Goal: Task Accomplishment & Management: Complete application form

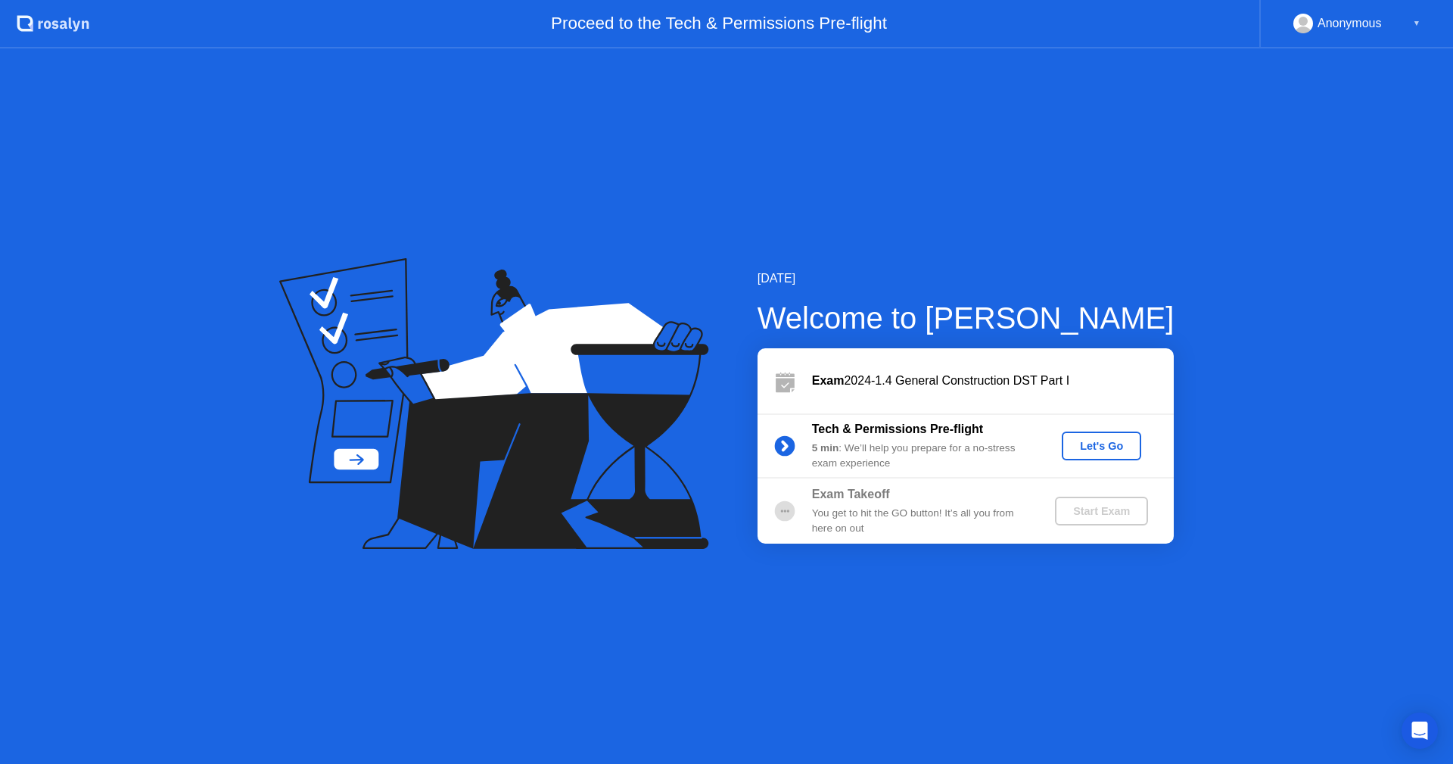
click at [1088, 443] on div "Let's Go" at bounding box center [1101, 446] width 67 height 12
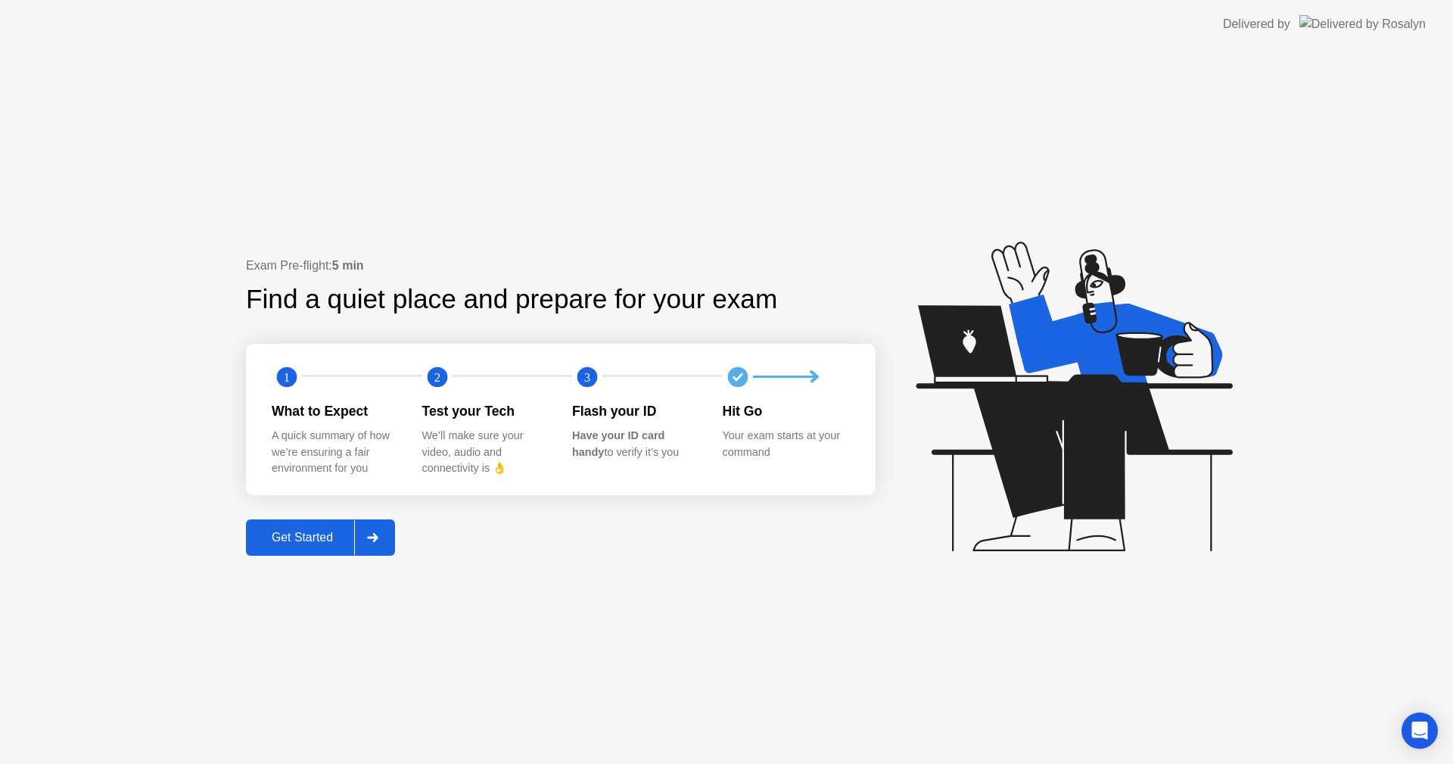
click at [308, 532] on div "Get Started" at bounding box center [303, 538] width 104 height 14
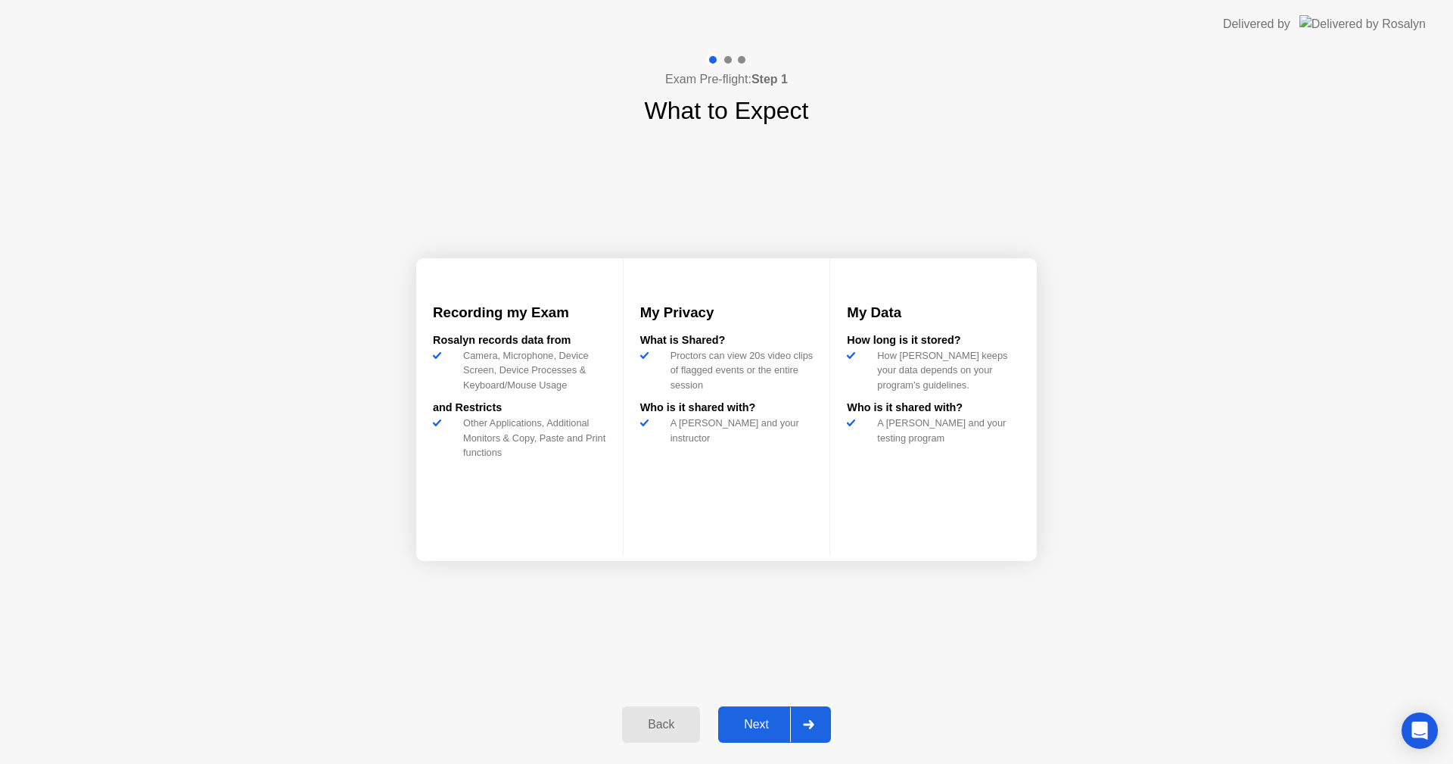
click at [773, 724] on div "Next" at bounding box center [756, 725] width 67 height 14
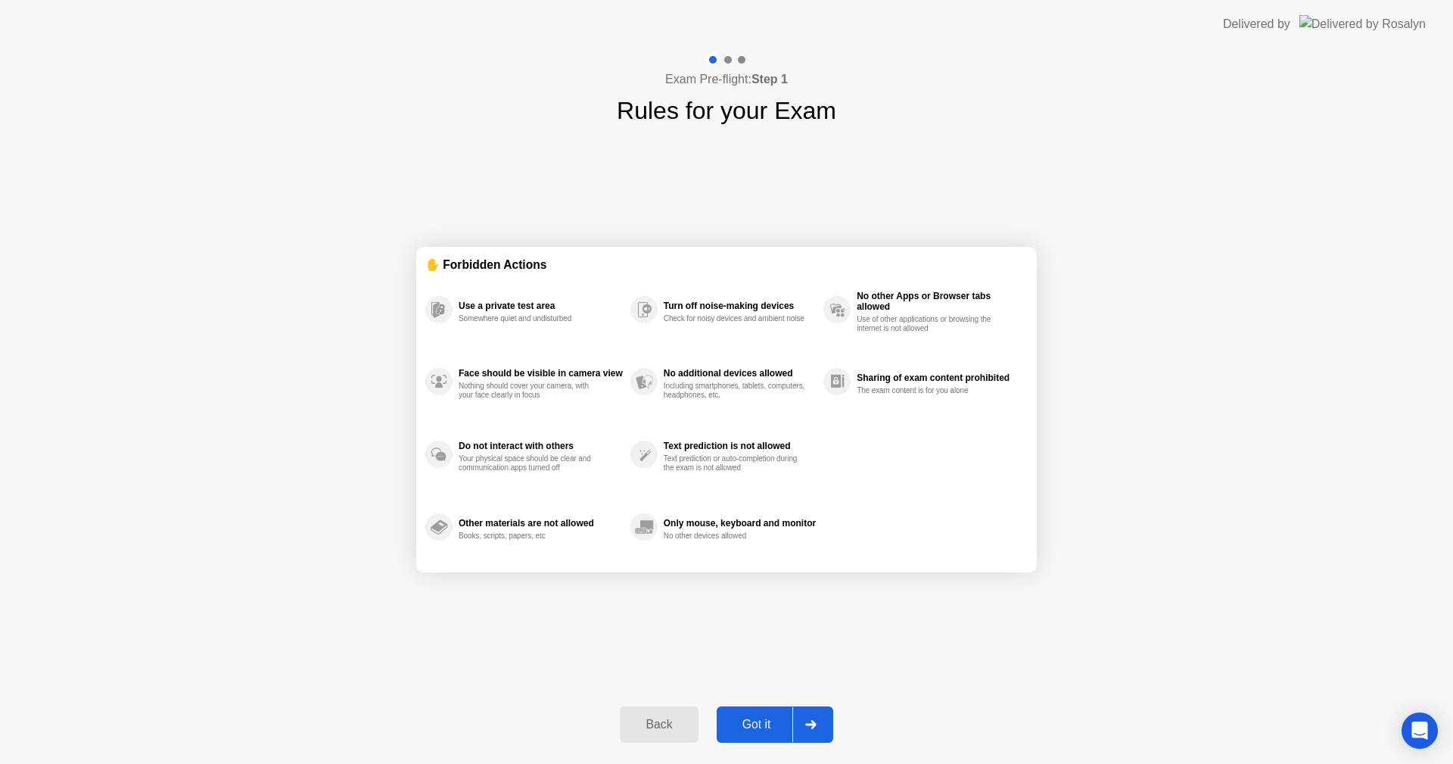
click at [758, 722] on div "Got it" at bounding box center [756, 725] width 71 height 14
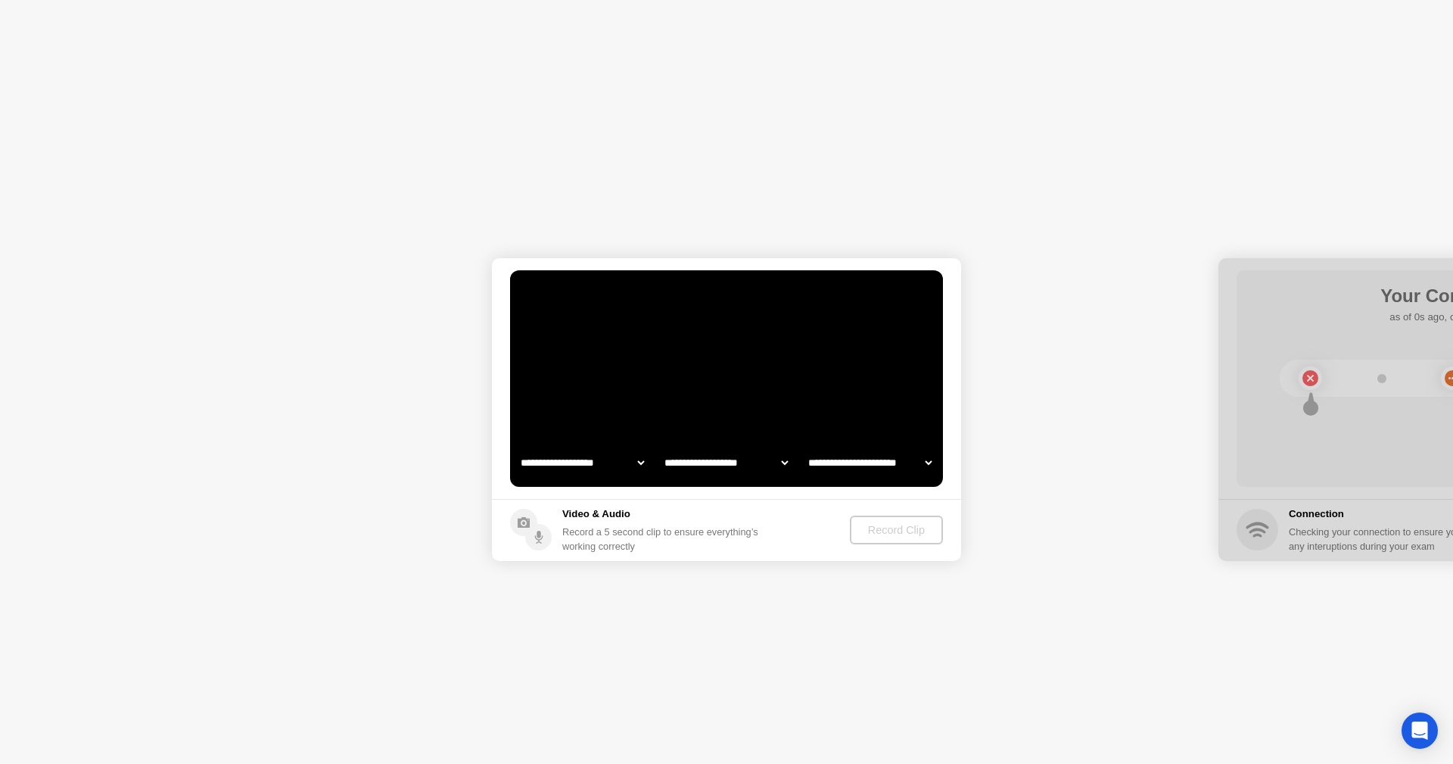
select select "**********"
select select "*******"
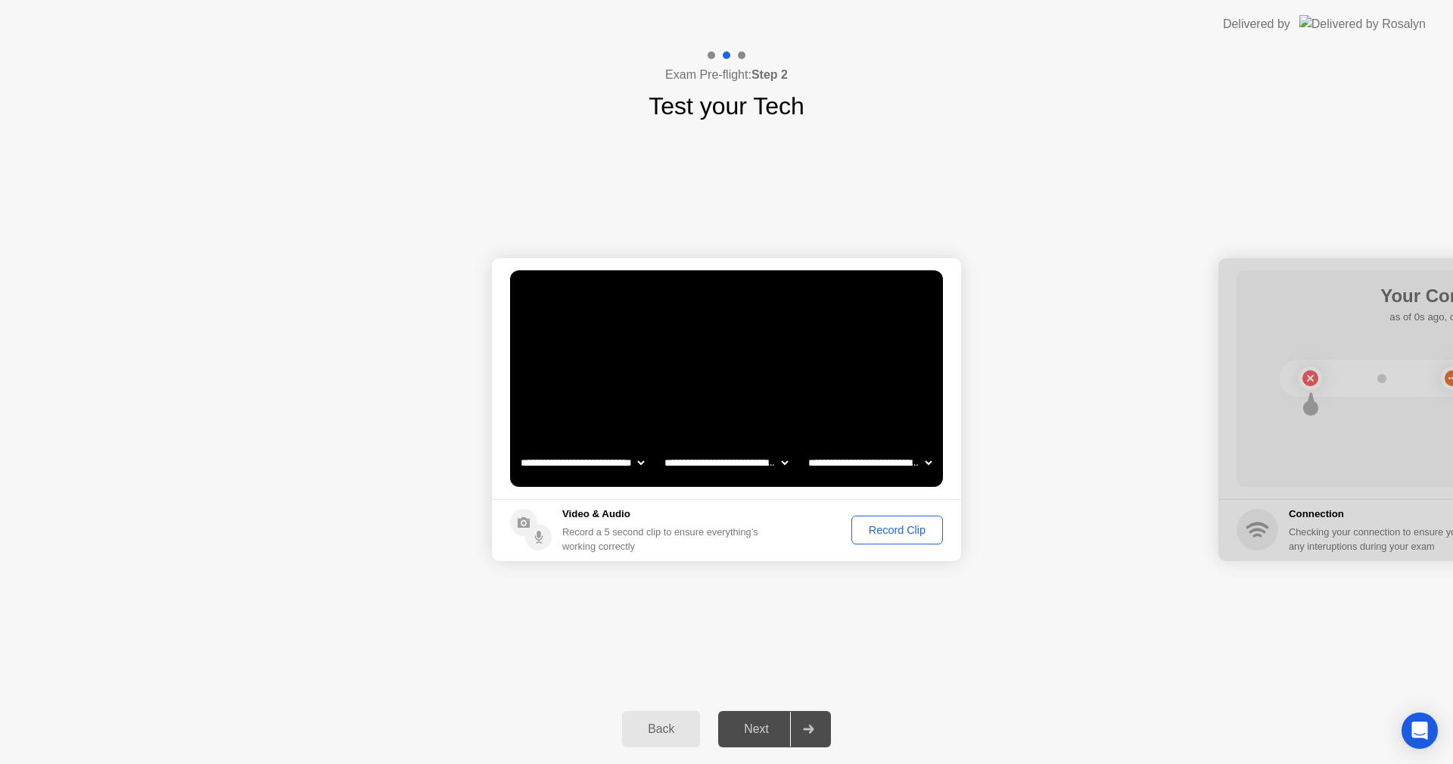
click at [904, 529] on div "Record Clip" at bounding box center [897, 530] width 81 height 12
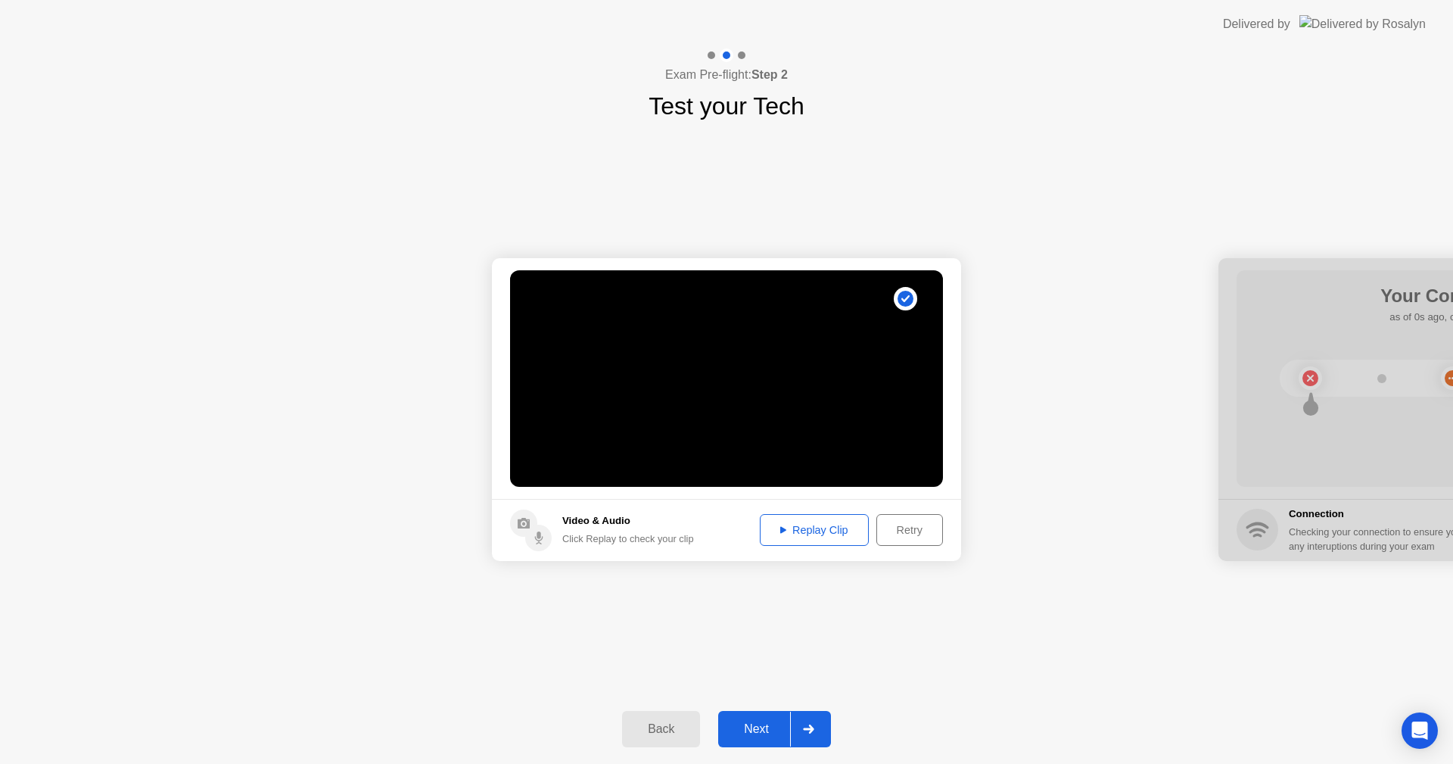
click at [810, 534] on div "Replay Clip" at bounding box center [814, 530] width 98 height 12
click at [770, 724] on div "Next" at bounding box center [756, 729] width 67 height 14
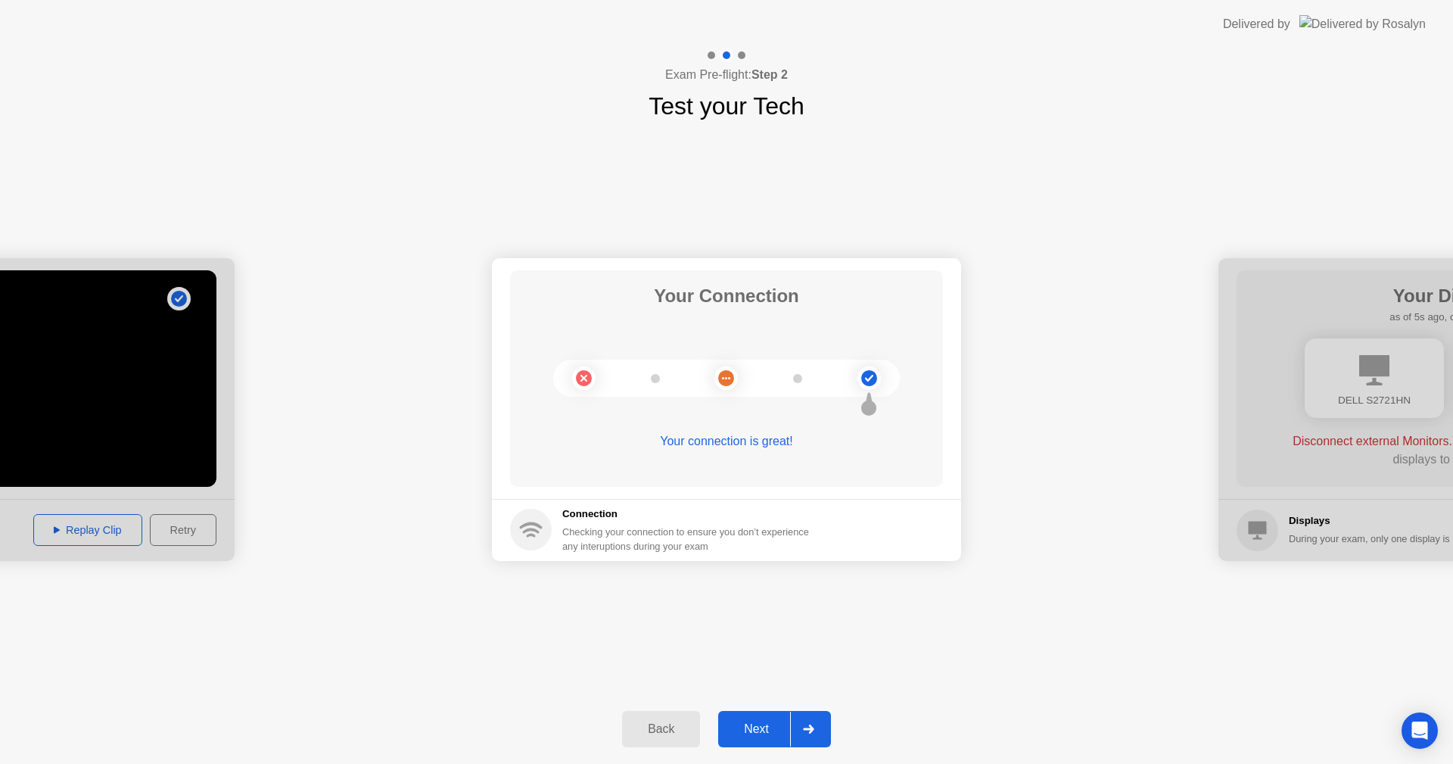
click at [758, 714] on button "Next" at bounding box center [774, 729] width 113 height 36
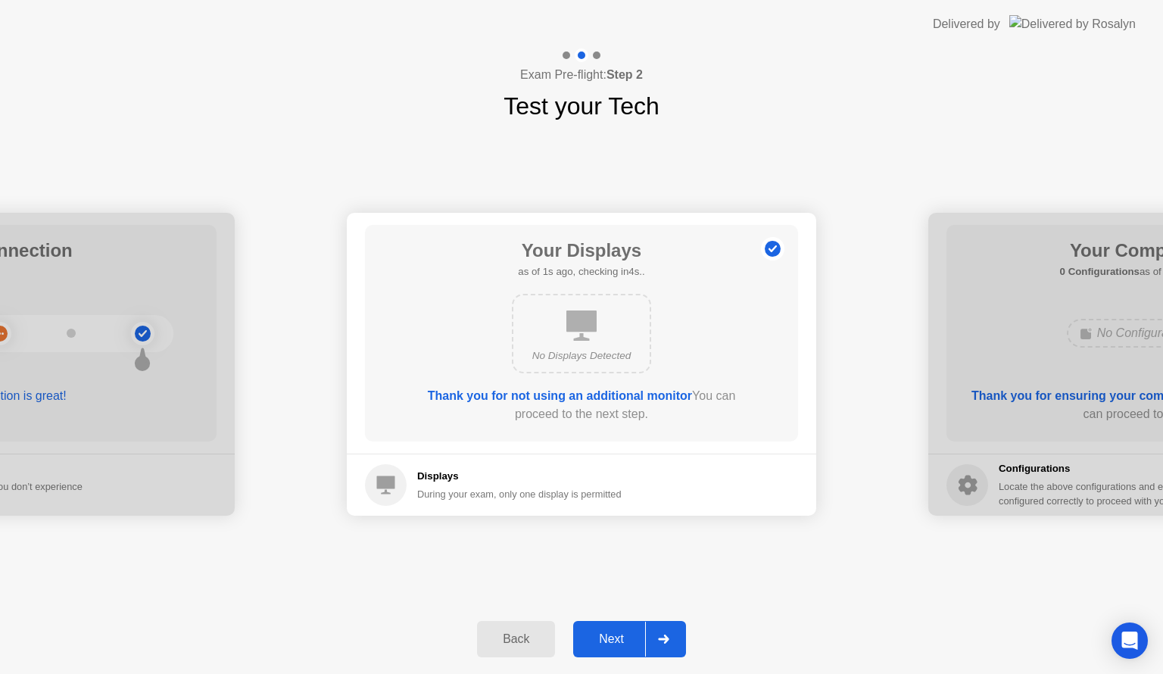
click at [612, 638] on div "Next" at bounding box center [610, 639] width 67 height 14
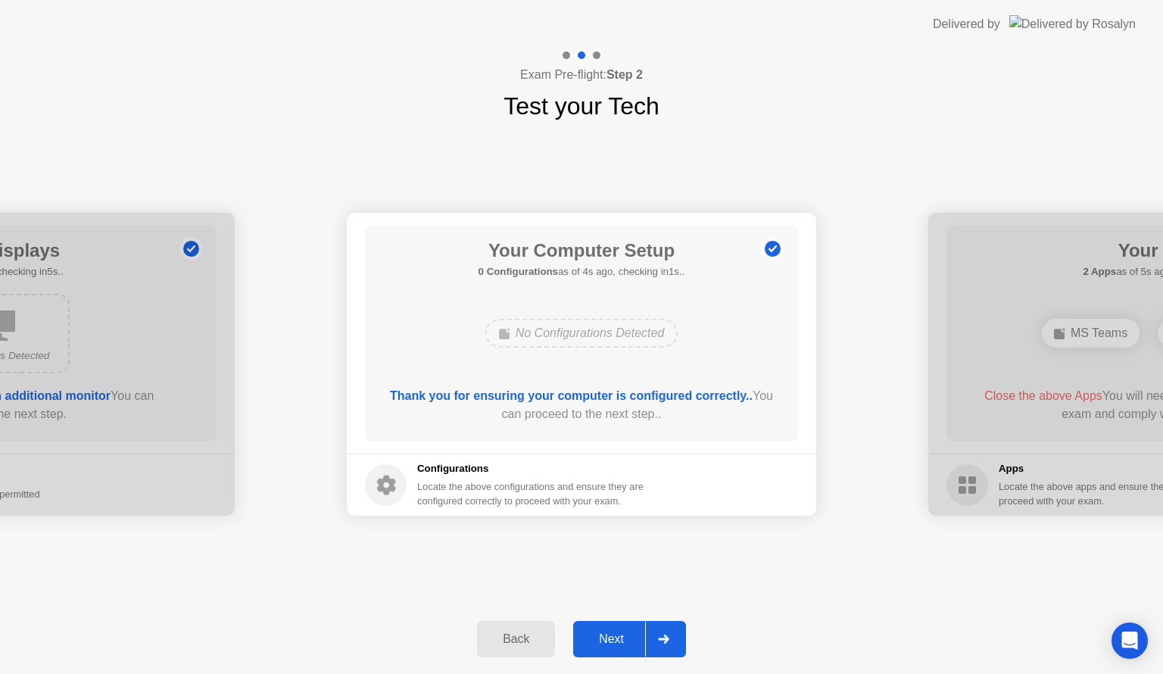
click at [619, 640] on div "Next" at bounding box center [610, 639] width 67 height 14
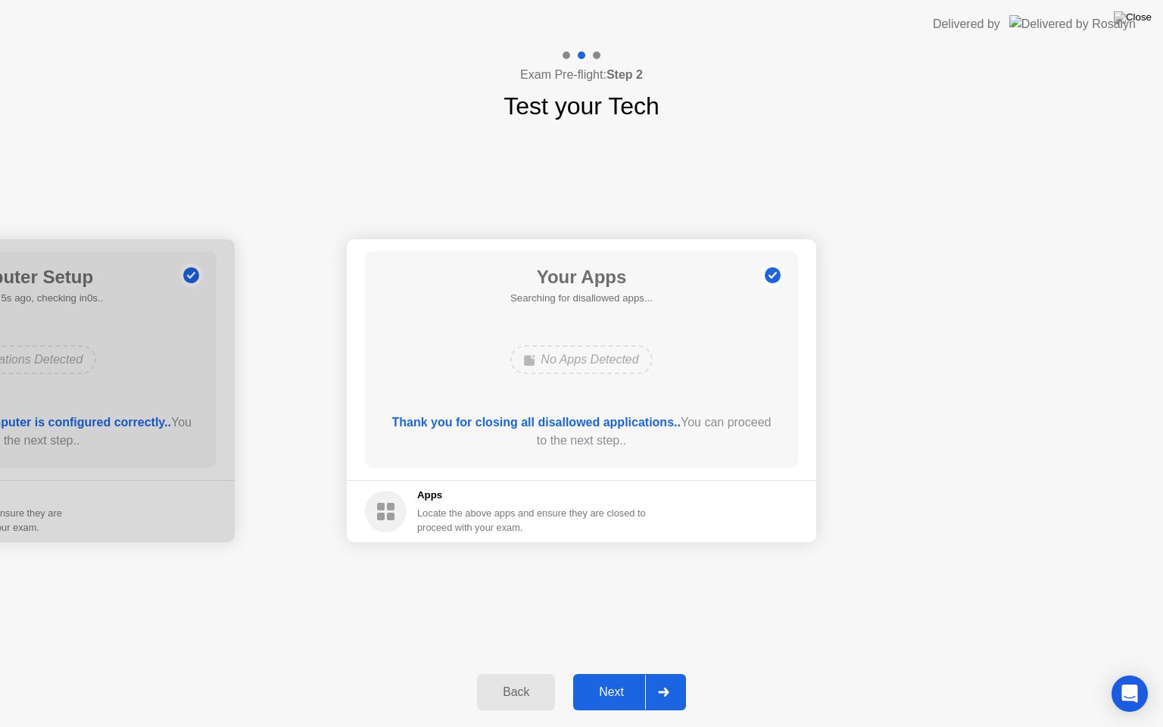
click at [614, 685] on div "Next" at bounding box center [610, 692] width 67 height 14
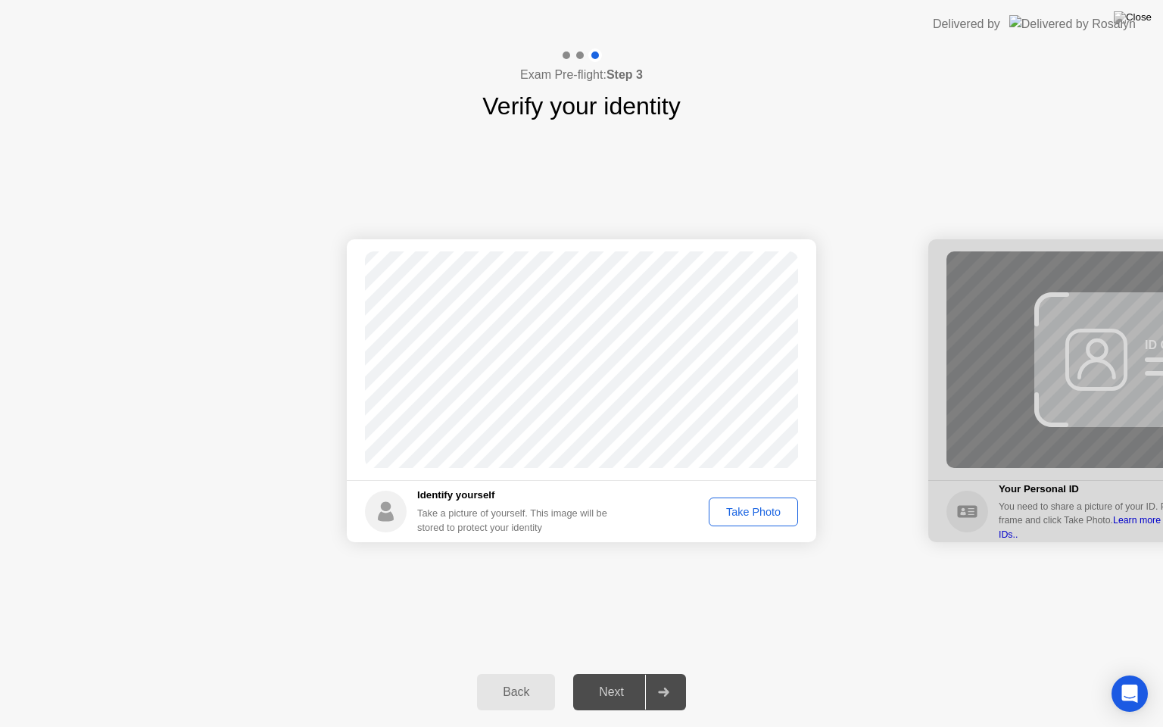
click at [764, 512] on div "Take Photo" at bounding box center [753, 512] width 79 height 12
click at [769, 509] on div "Retake" at bounding box center [762, 512] width 59 height 12
click at [758, 512] on div "Take Photo" at bounding box center [753, 512] width 79 height 12
click at [615, 691] on div "Next" at bounding box center [610, 692] width 67 height 14
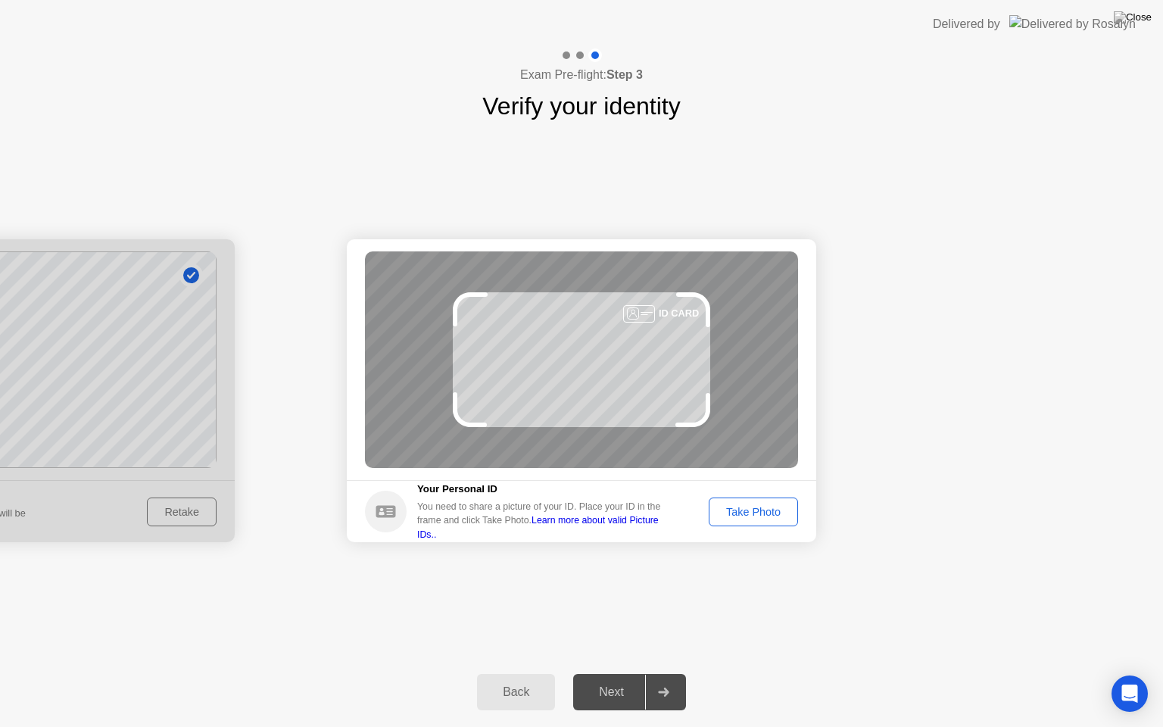
click at [758, 517] on div "Take Photo" at bounding box center [753, 512] width 79 height 12
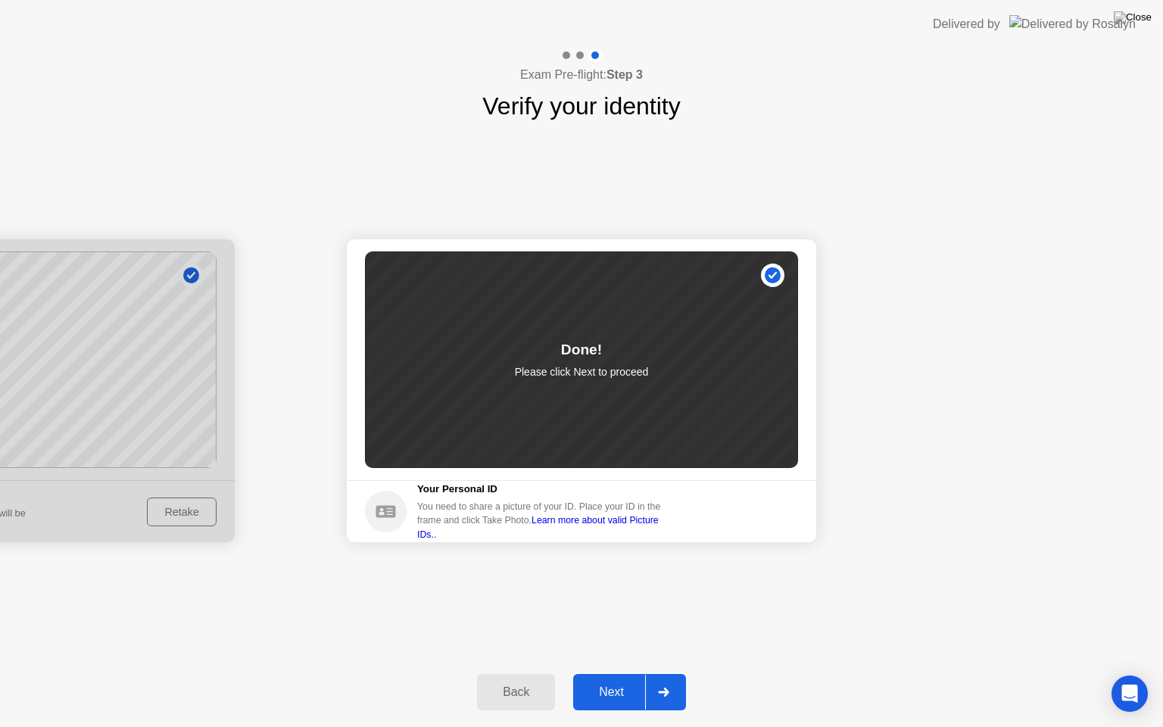
click at [605, 685] on div "Next" at bounding box center [610, 692] width 67 height 14
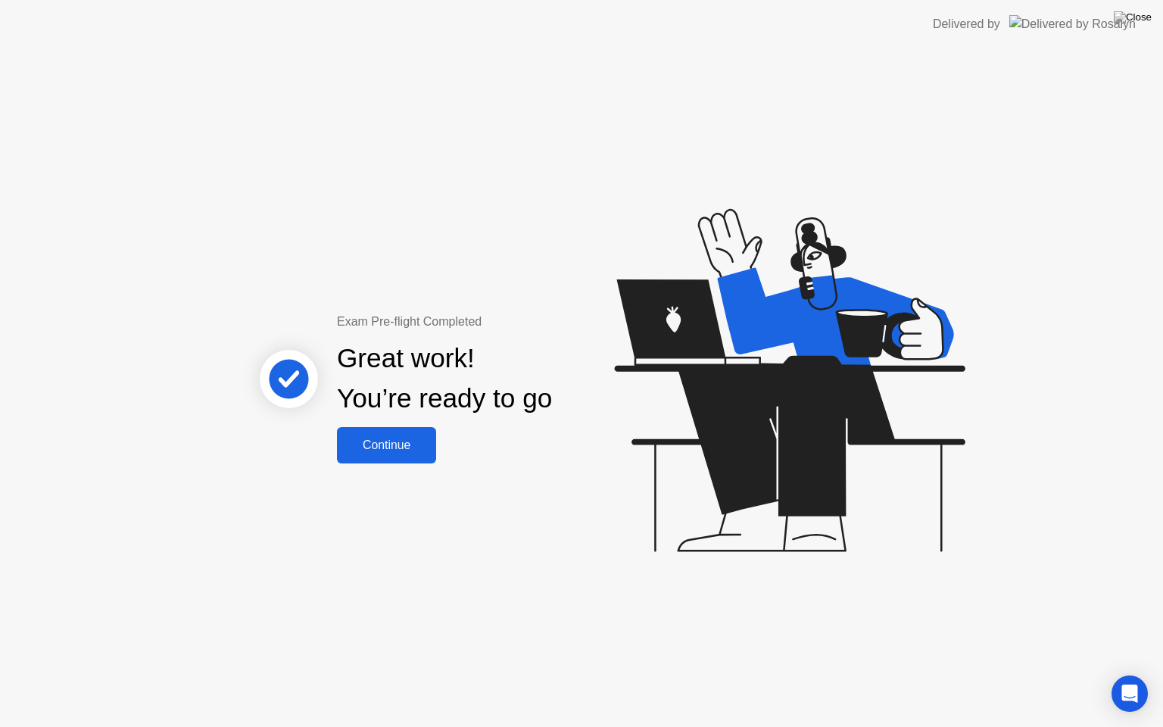
click at [412, 440] on div "Continue" at bounding box center [386, 445] width 90 height 14
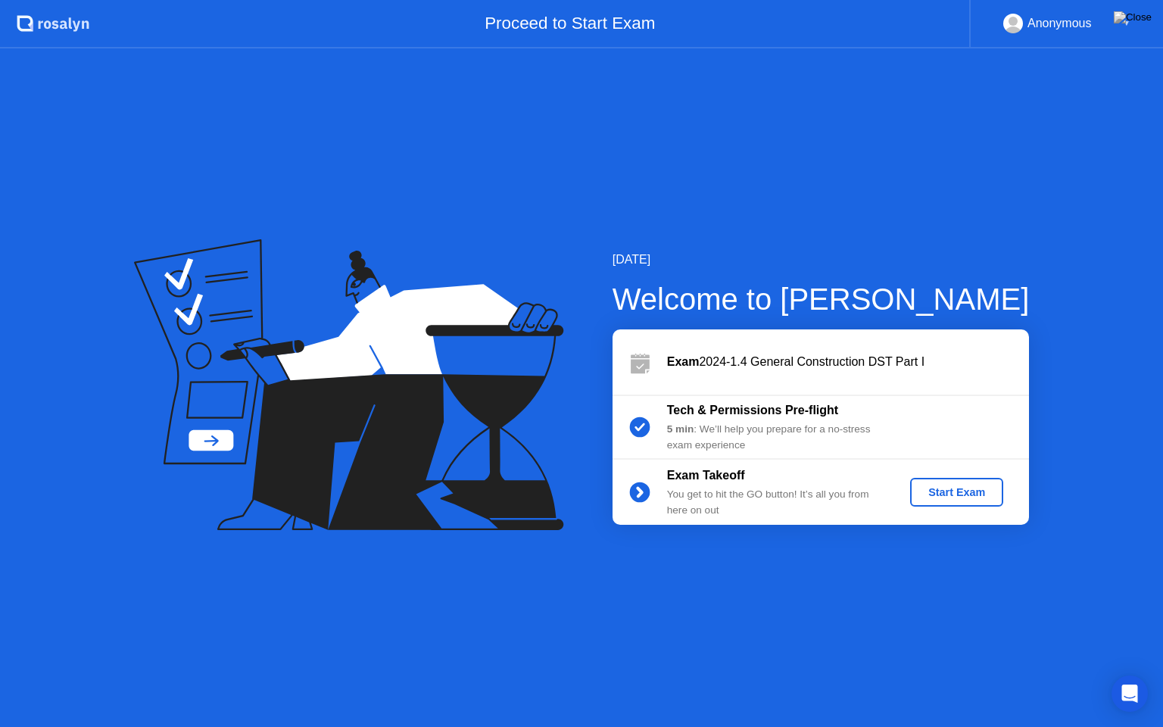
click at [950, 486] on div "Start Exam" at bounding box center [956, 492] width 81 height 12
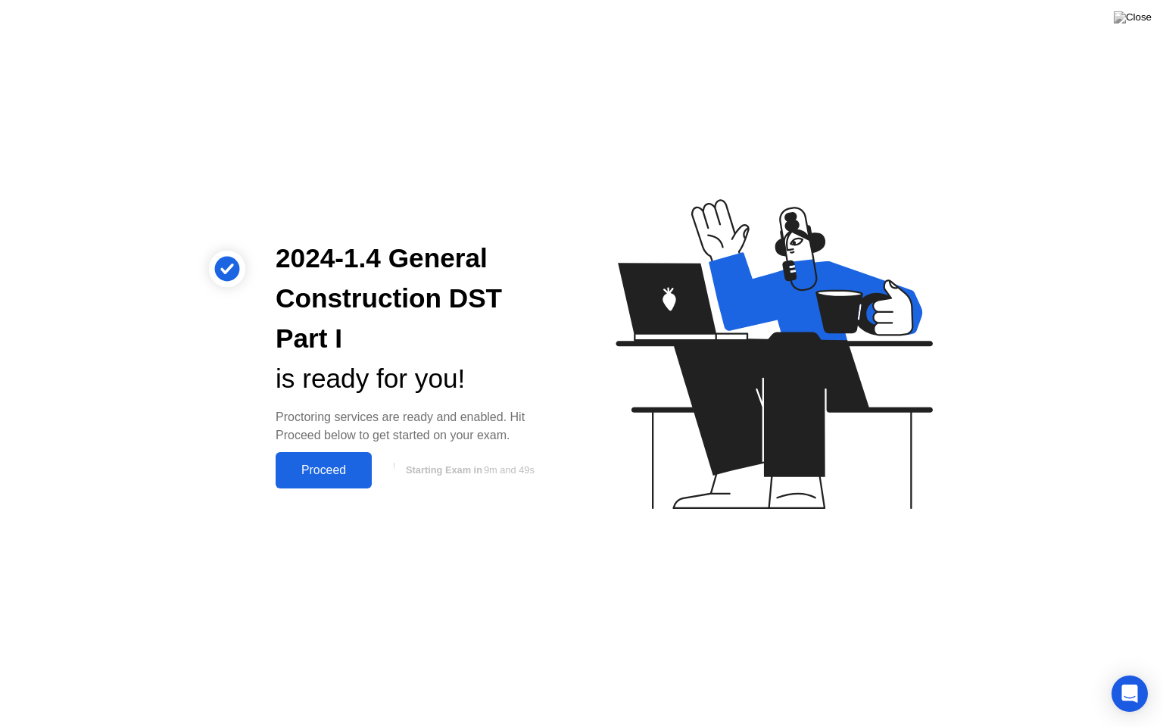
click at [318, 484] on button "Proceed" at bounding box center [323, 470] width 96 height 36
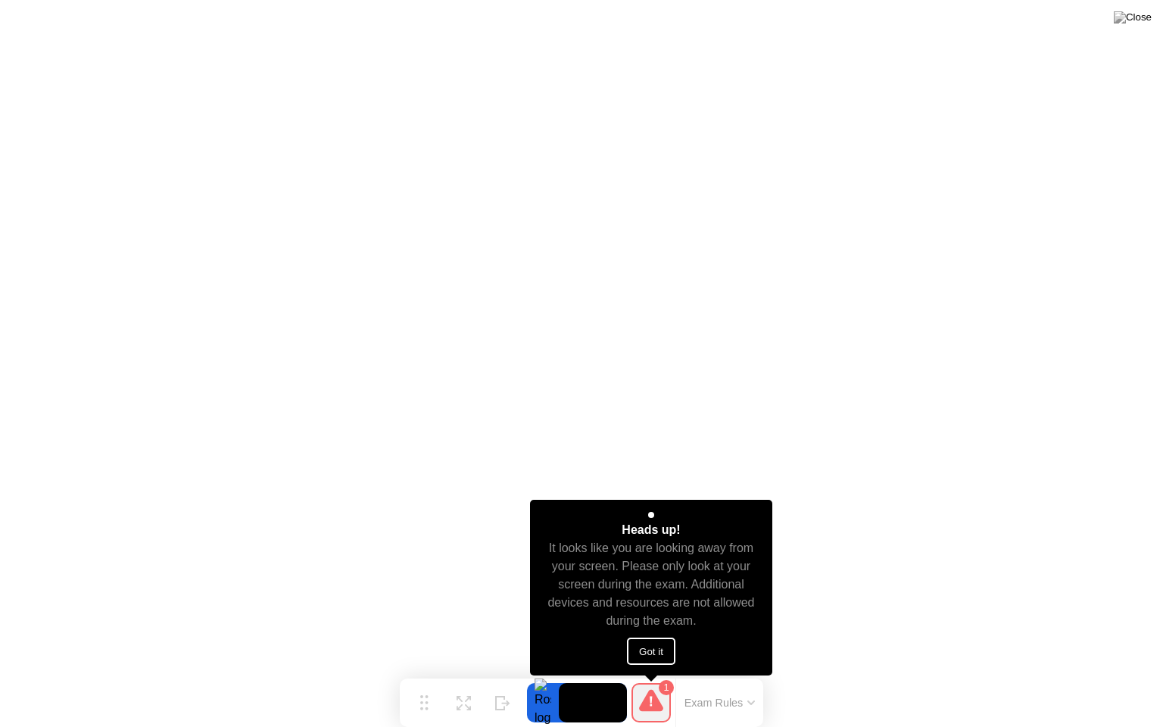
click at [658, 650] on button "Got it" at bounding box center [651, 650] width 48 height 27
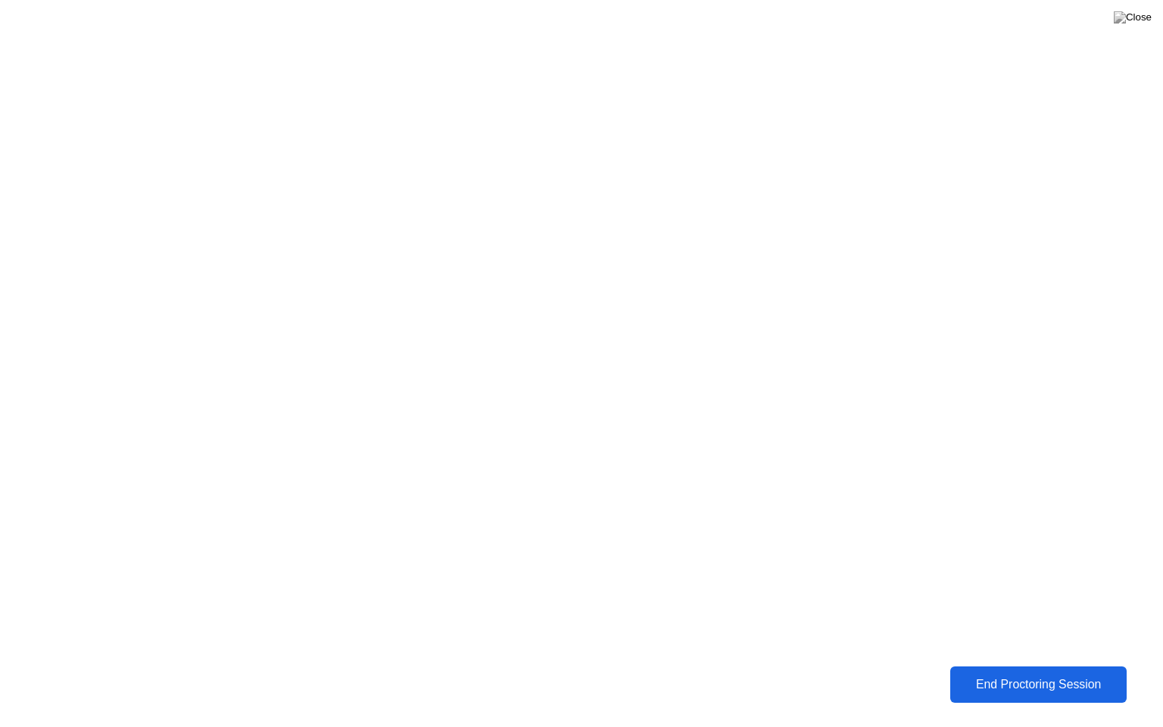
click at [1086, 680] on div "End Proctoring Session" at bounding box center [1038, 684] width 168 height 14
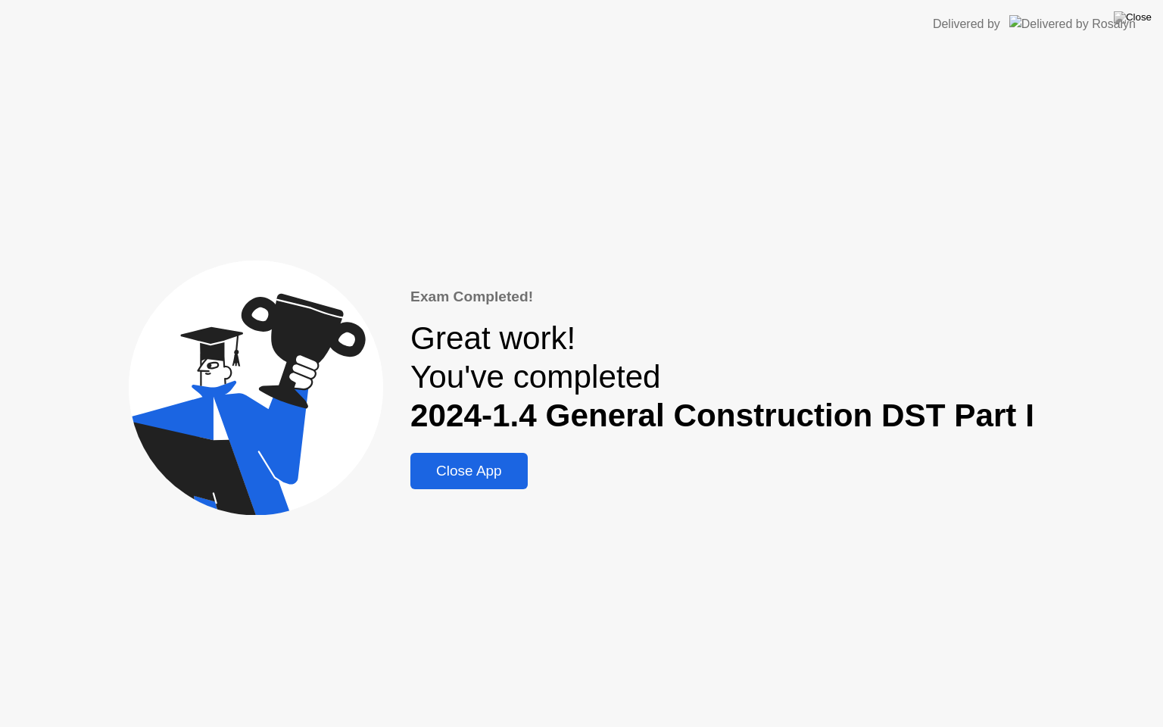
click at [504, 470] on div "Close App" at bounding box center [469, 470] width 108 height 17
